Goal: Use online tool/utility

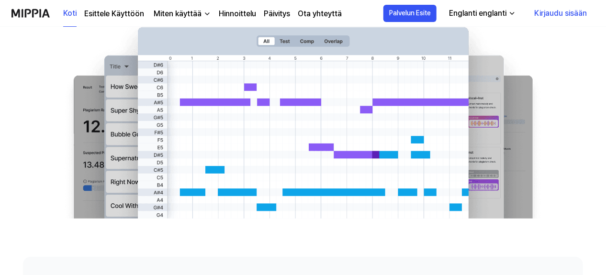
scroll to position [76, 0]
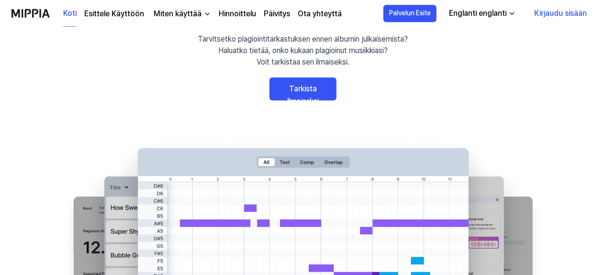
click at [239, 15] on link "Hinnoittelu" at bounding box center [237, 13] width 37 height 11
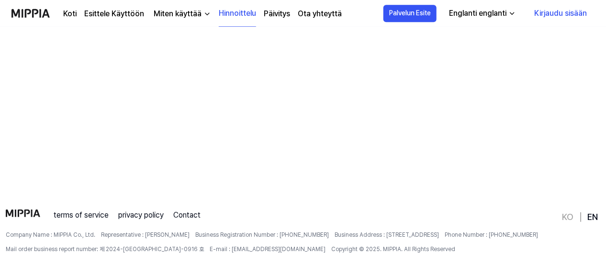
scroll to position [0, 0]
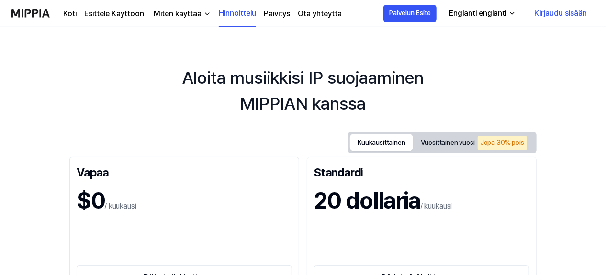
click at [385, 139] on button "Kuukausittainen" at bounding box center [381, 142] width 63 height 17
drag, startPoint x: 466, startPoint y: 135, endPoint x: 458, endPoint y: 142, distance: 10.2
click at [459, 141] on button "Vuosittainen vuosi Jopa 30% pois" at bounding box center [474, 143] width 122 height 20
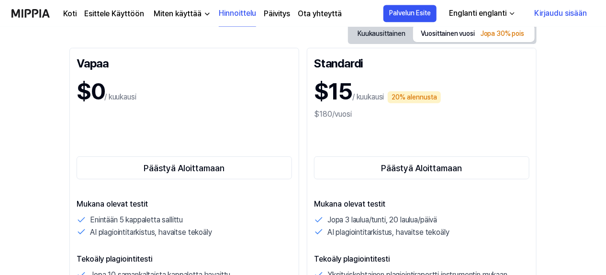
scroll to position [124, 0]
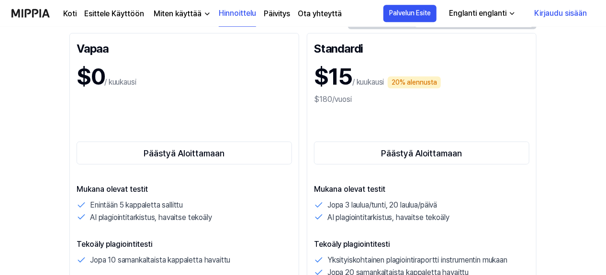
click at [223, 90] on div "$0 / kuukausi" at bounding box center [184, 76] width 215 height 34
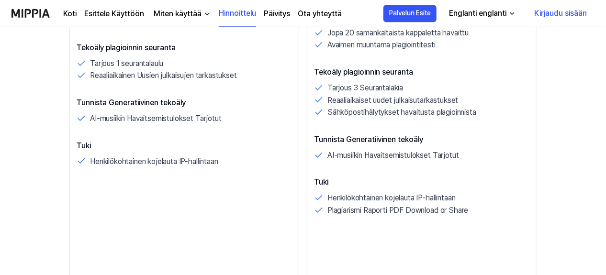
scroll to position [0, 0]
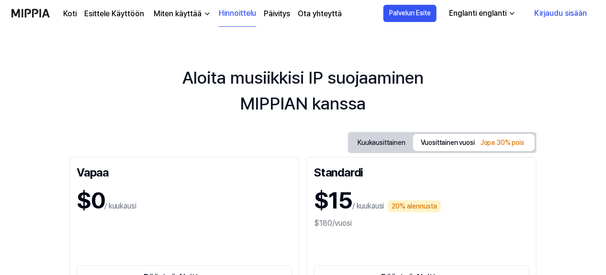
click at [174, 12] on div "Miten käyttää" at bounding box center [178, 13] width 52 height 11
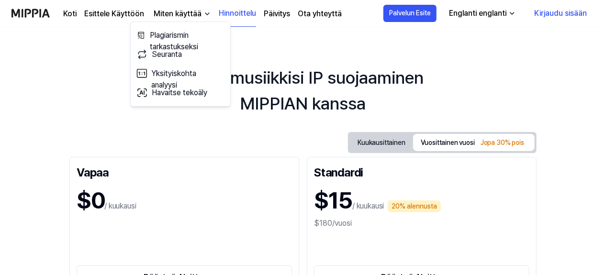
click at [68, 14] on link "Koti" at bounding box center [69, 13] width 13 height 11
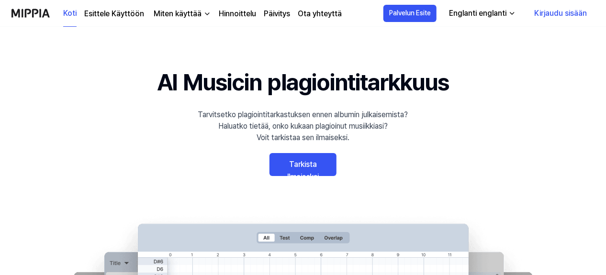
click at [313, 156] on link "Tarkista Ilmaiseksi" at bounding box center [302, 164] width 67 height 23
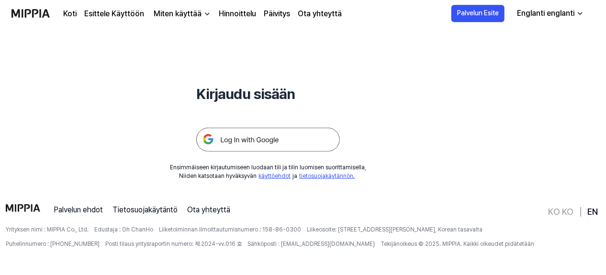
scroll to position [88, 0]
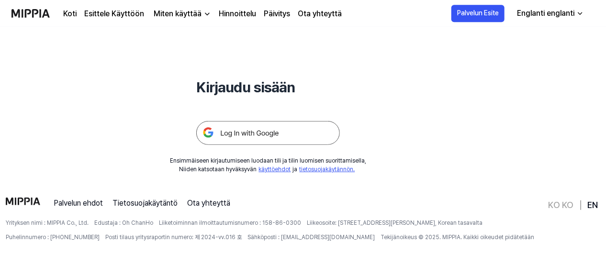
click at [70, 10] on link "Koti" at bounding box center [69, 13] width 13 height 11
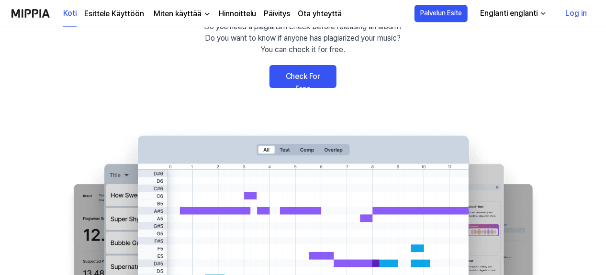
scroll to position [0, 0]
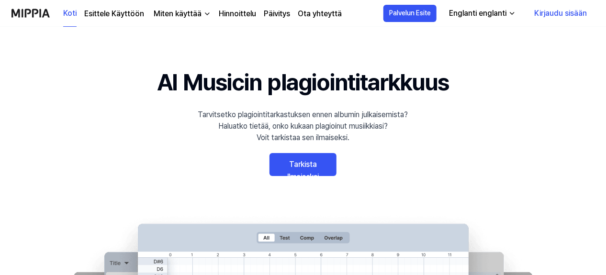
click at [187, 12] on div "Miten käyttää" at bounding box center [178, 13] width 52 height 11
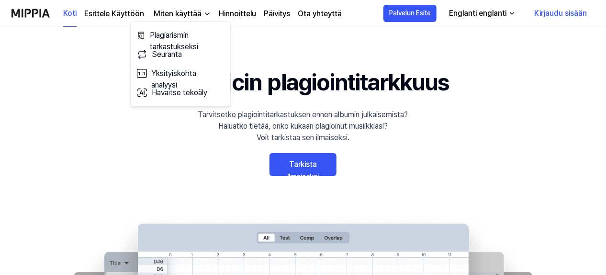
click at [110, 12] on link "Esittele Käyttöön" at bounding box center [114, 13] width 60 height 11
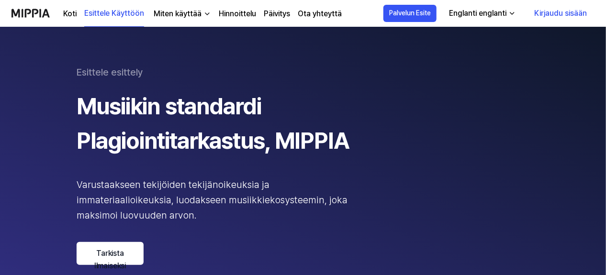
click at [544, 13] on link "Kirjaudu sisään" at bounding box center [560, 13] width 68 height 27
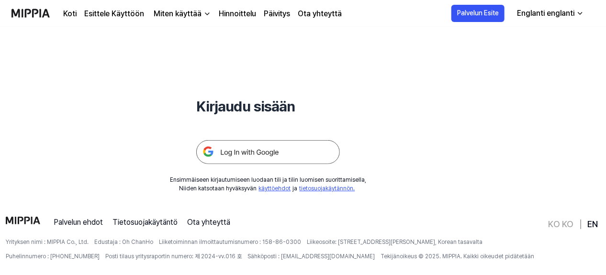
scroll to position [75, 0]
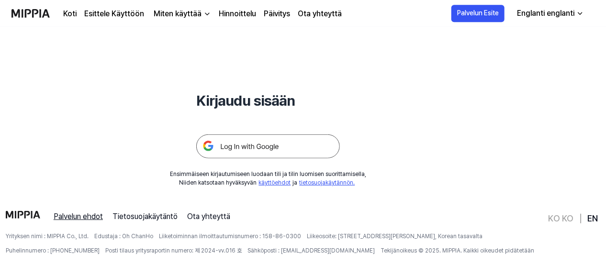
click at [79, 215] on link "Palvelun ehdot" at bounding box center [78, 216] width 49 height 11
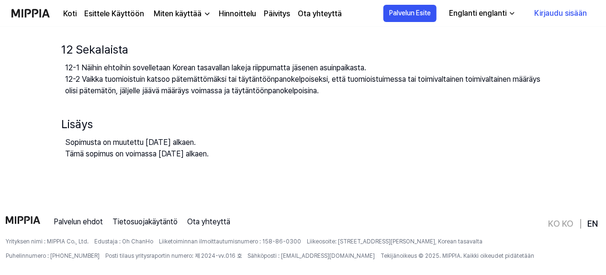
scroll to position [1299, 0]
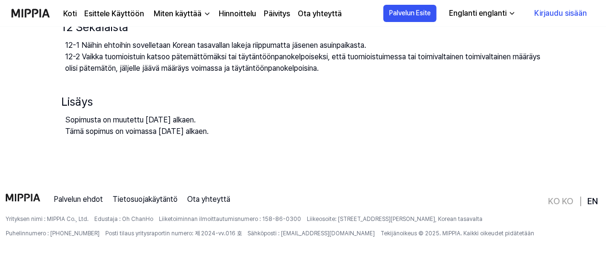
click at [554, 16] on link "Kirjaudu sisään" at bounding box center [560, 13] width 68 height 27
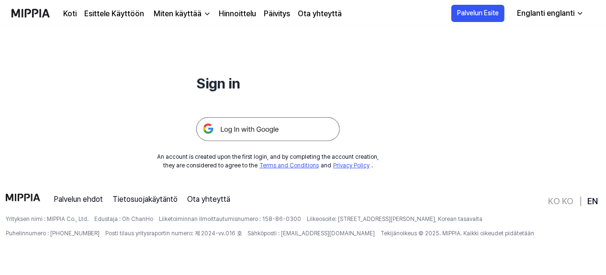
scroll to position [0, 0]
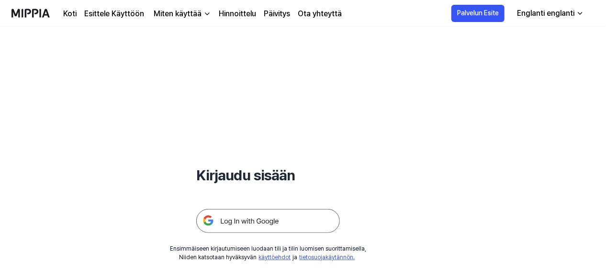
click at [262, 215] on img at bounding box center [268, 221] width 144 height 24
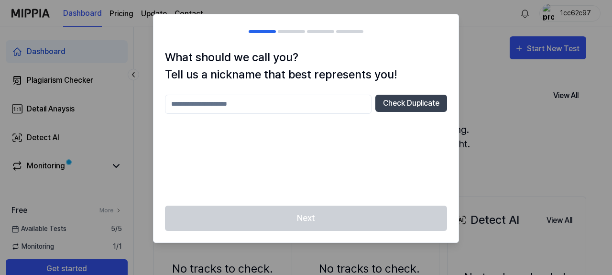
click at [241, 106] on input "text" at bounding box center [268, 104] width 207 height 19
click at [189, 105] on input "**********" at bounding box center [268, 104] width 207 height 19
type input "**********"
click at [413, 101] on button "Check Duplicate" at bounding box center [412, 103] width 72 height 17
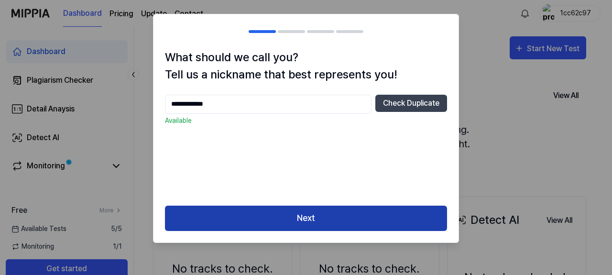
click at [350, 211] on button "Next" at bounding box center [306, 218] width 282 height 25
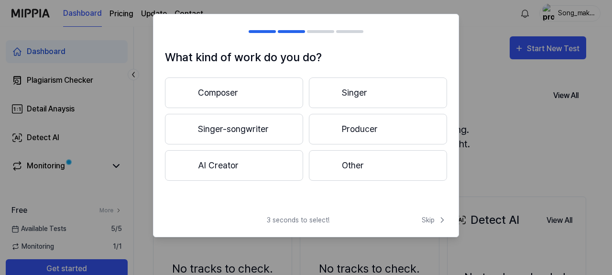
click at [258, 168] on button "AI Creator" at bounding box center [234, 165] width 138 height 31
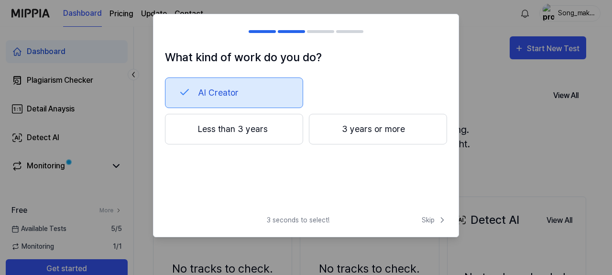
click at [264, 127] on button "Less than 3 years" at bounding box center [234, 129] width 138 height 31
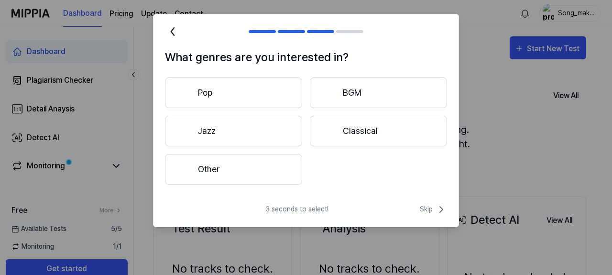
click at [258, 92] on button "Pop" at bounding box center [233, 93] width 137 height 31
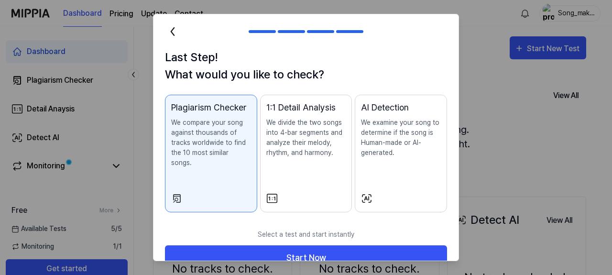
scroll to position [11, 0]
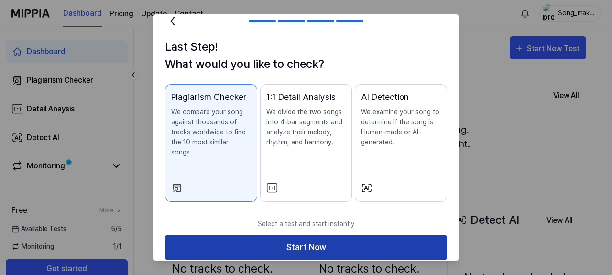
click at [313, 235] on button "Start Now" at bounding box center [306, 247] width 282 height 25
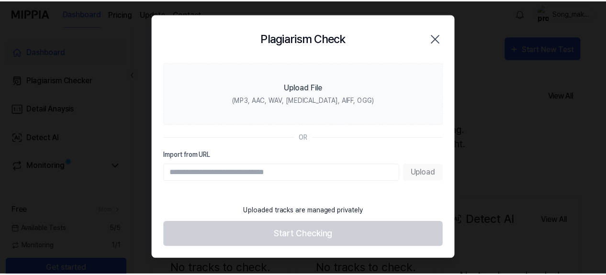
scroll to position [0, 0]
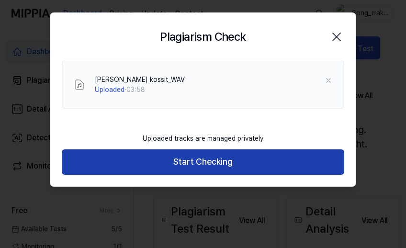
click at [279, 156] on button "Start Checking" at bounding box center [203, 161] width 282 height 25
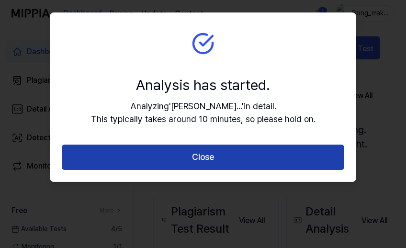
click at [293, 157] on button "Close" at bounding box center [203, 156] width 282 height 25
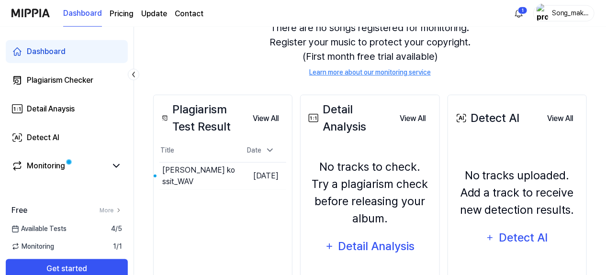
scroll to position [121, 0]
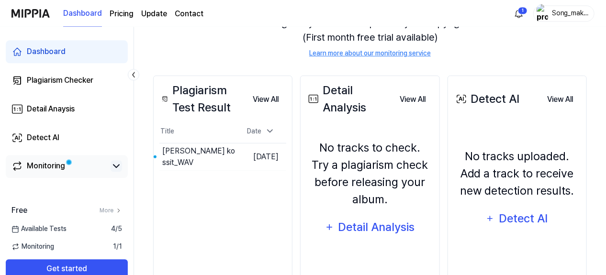
click at [115, 167] on icon at bounding box center [116, 165] width 11 height 11
click at [117, 162] on icon at bounding box center [116, 165] width 11 height 11
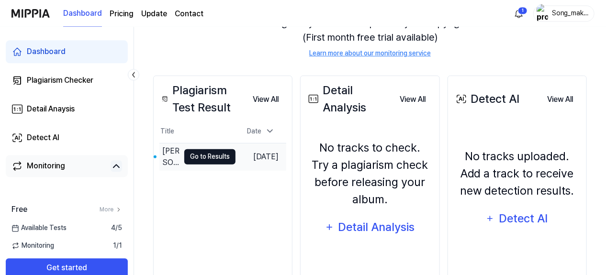
click at [212, 158] on button "Go to Results" at bounding box center [209, 156] width 51 height 15
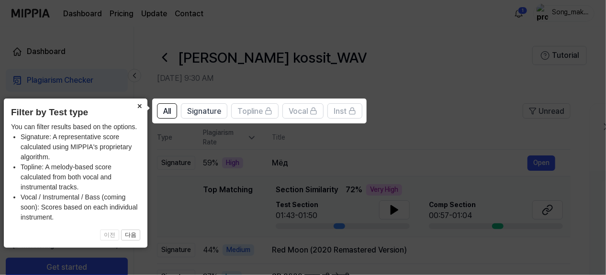
click at [137, 104] on button "×" at bounding box center [139, 105] width 15 height 13
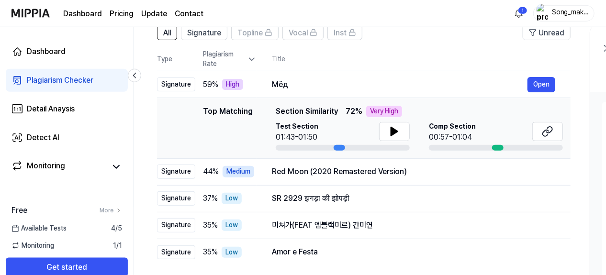
scroll to position [74, 0]
